Goal: Transaction & Acquisition: Purchase product/service

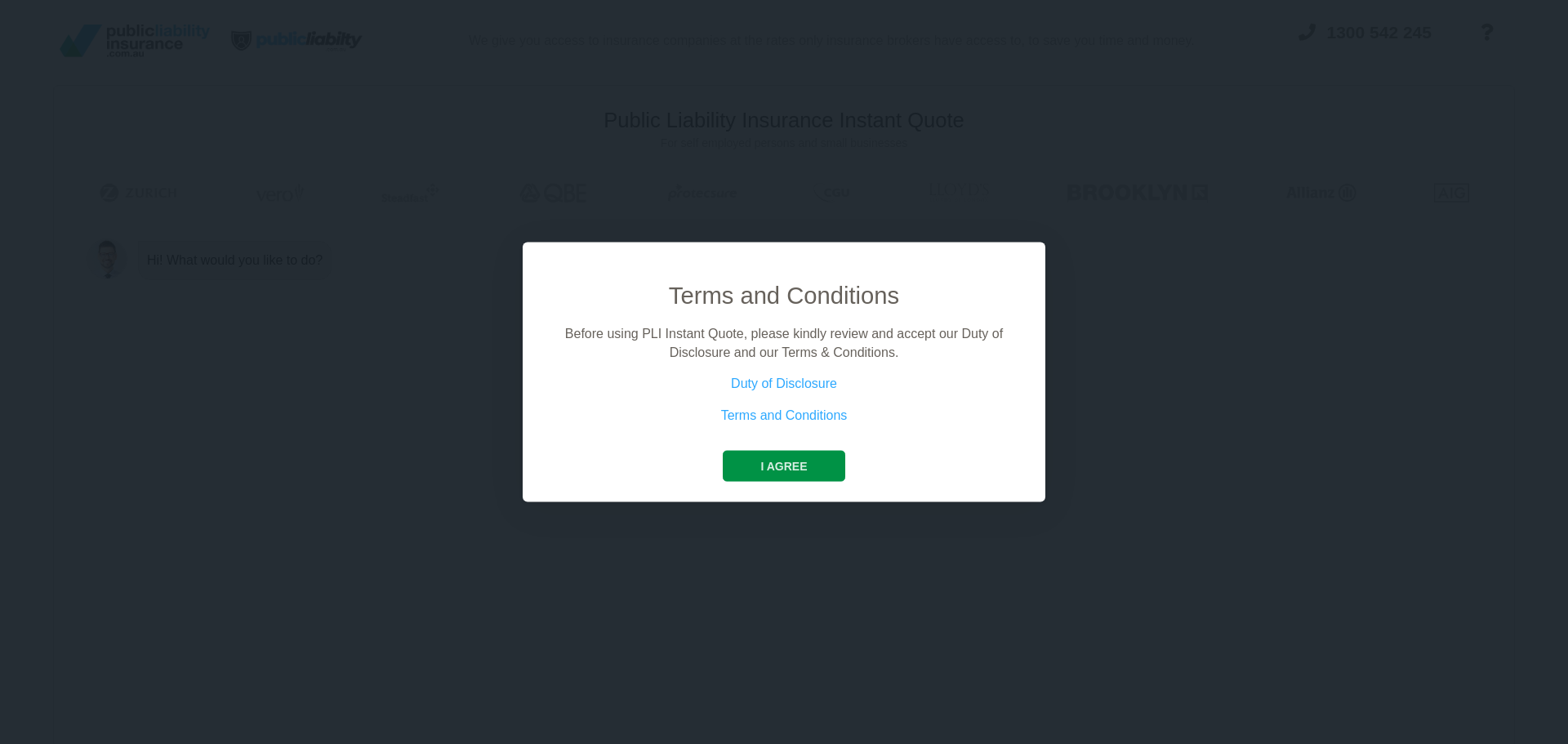
click at [767, 461] on button "I agree" at bounding box center [784, 466] width 122 height 31
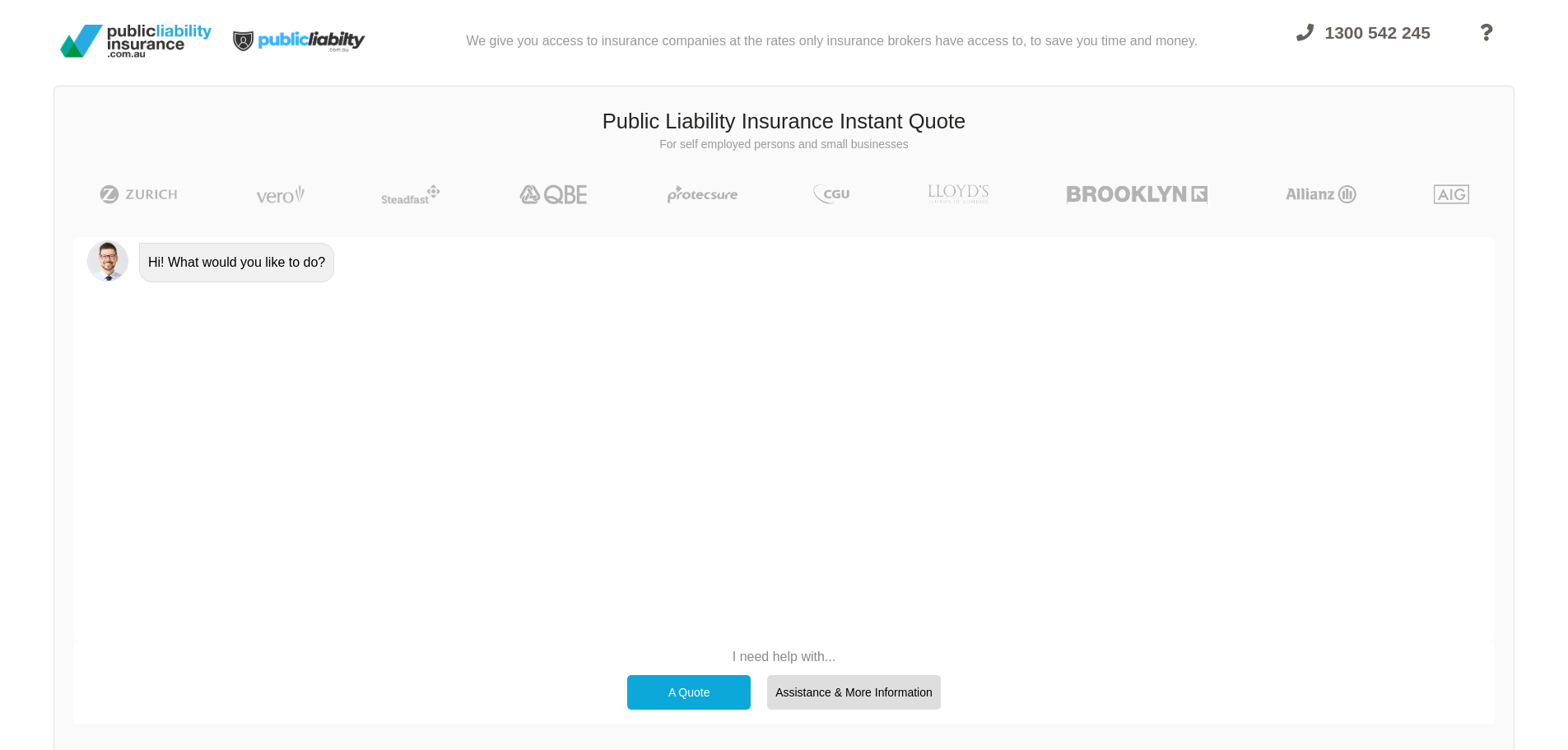
click at [681, 687] on div "A Quote" at bounding box center [689, 692] width 124 height 34
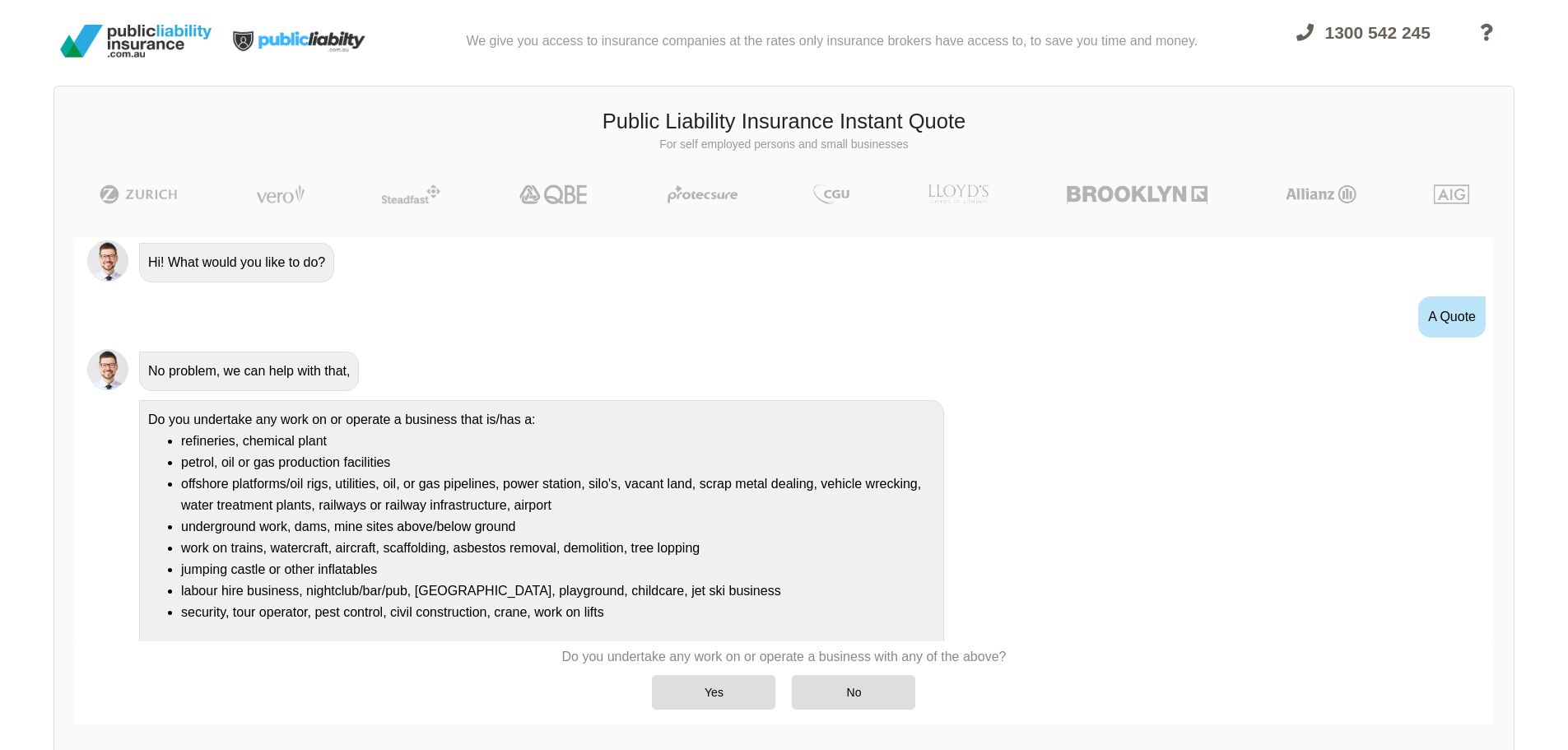
scroll to position [30, 0]
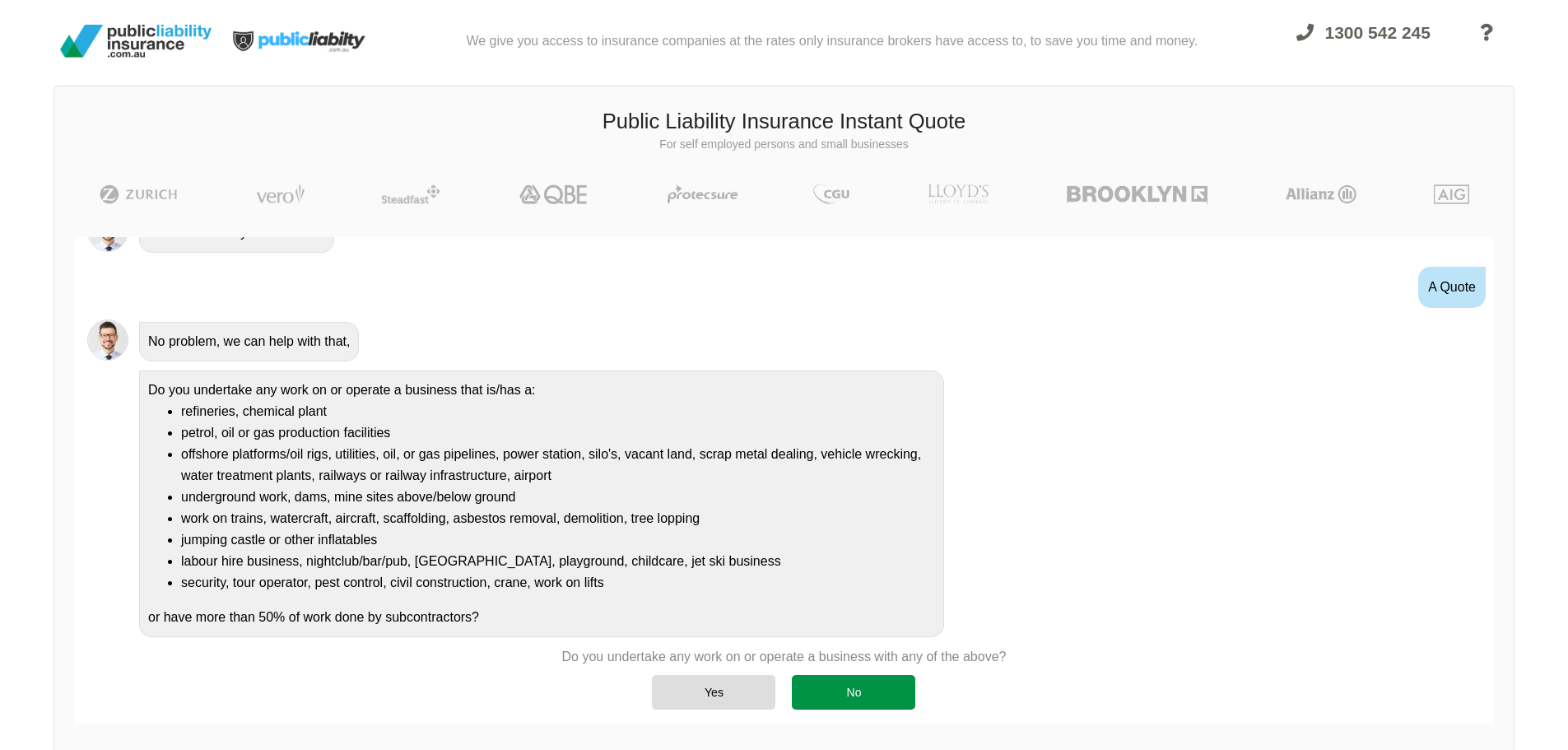
click at [861, 700] on div "No" at bounding box center [854, 692] width 124 height 34
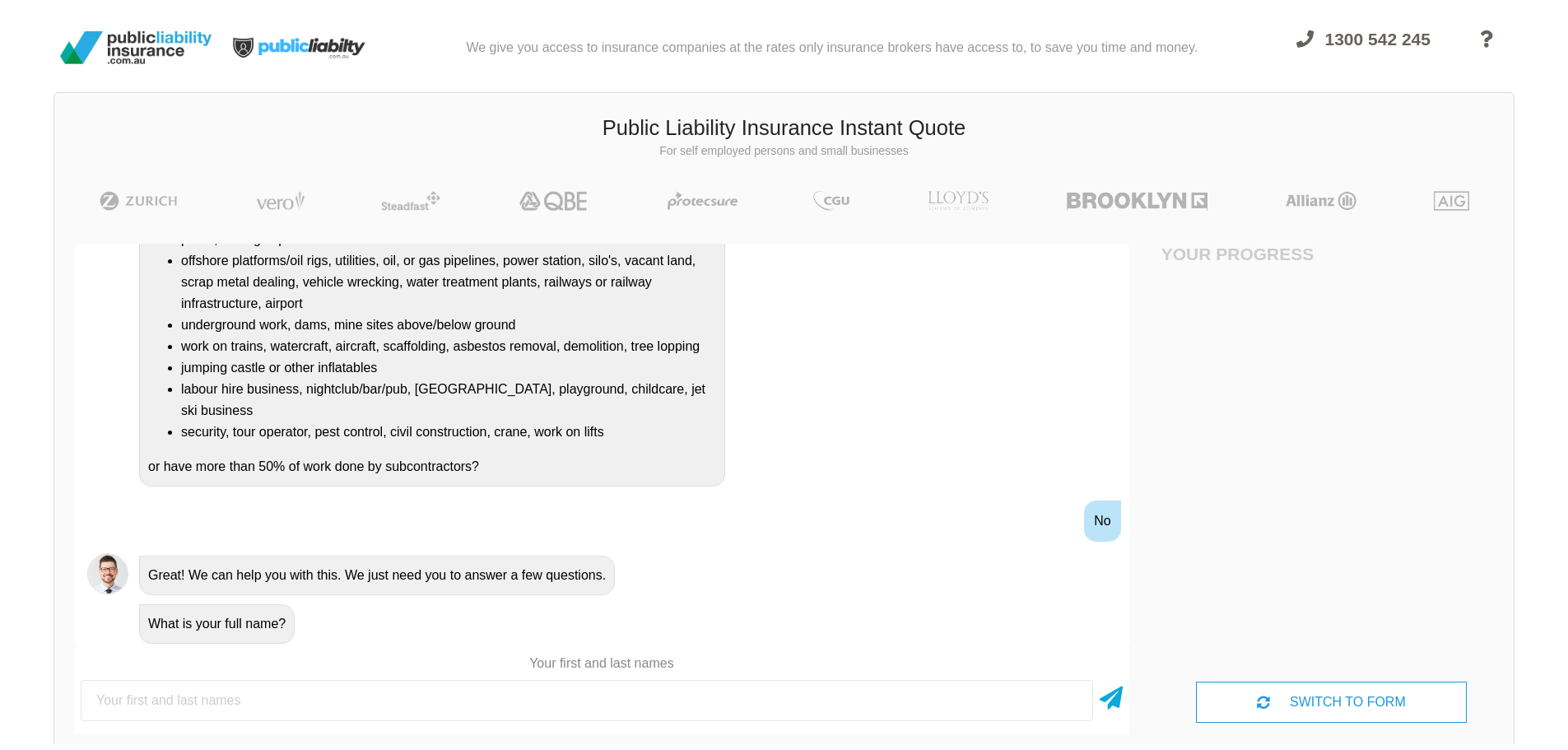
scroll to position [0, 0]
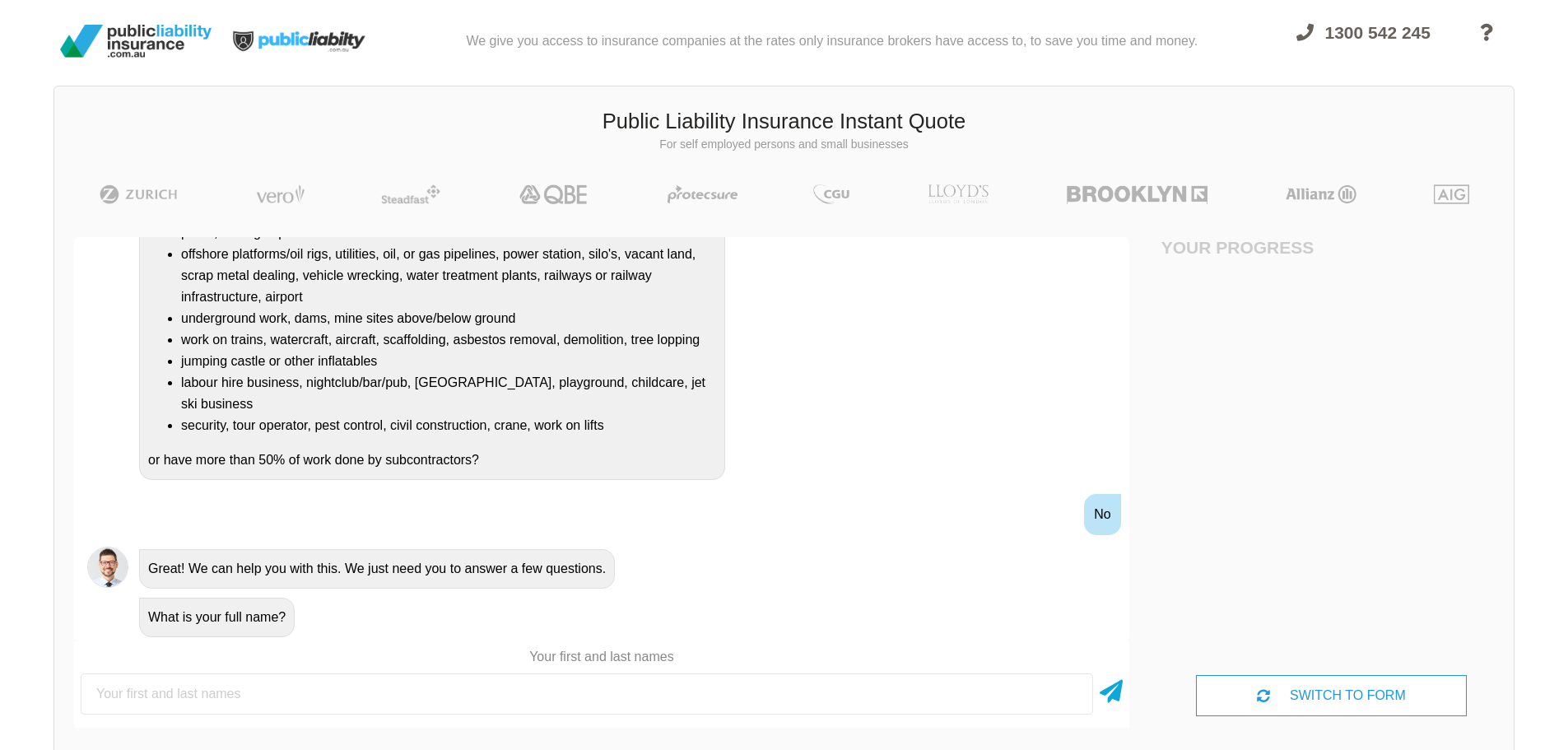
click at [582, 699] on input "text" at bounding box center [587, 694] width 1013 height 41
click at [584, 699] on input "text" at bounding box center [587, 694] width 1013 height 41
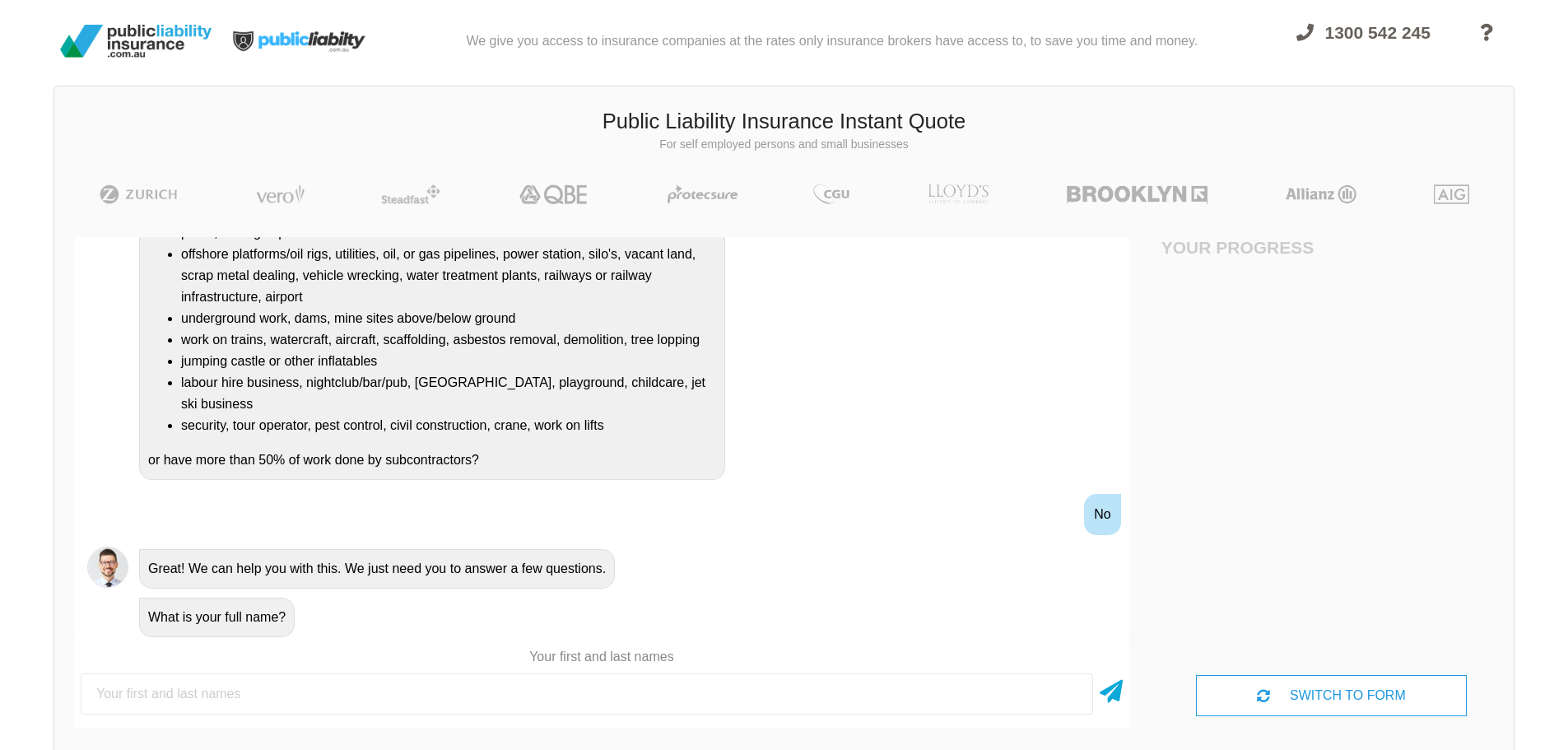
click at [431, 335] on li "work on trains, watercraft, aircraft, scaffolding, asbestos removal, demolition…" at bounding box center [449, 340] width 535 height 21
